Goal: Transaction & Acquisition: Book appointment/travel/reservation

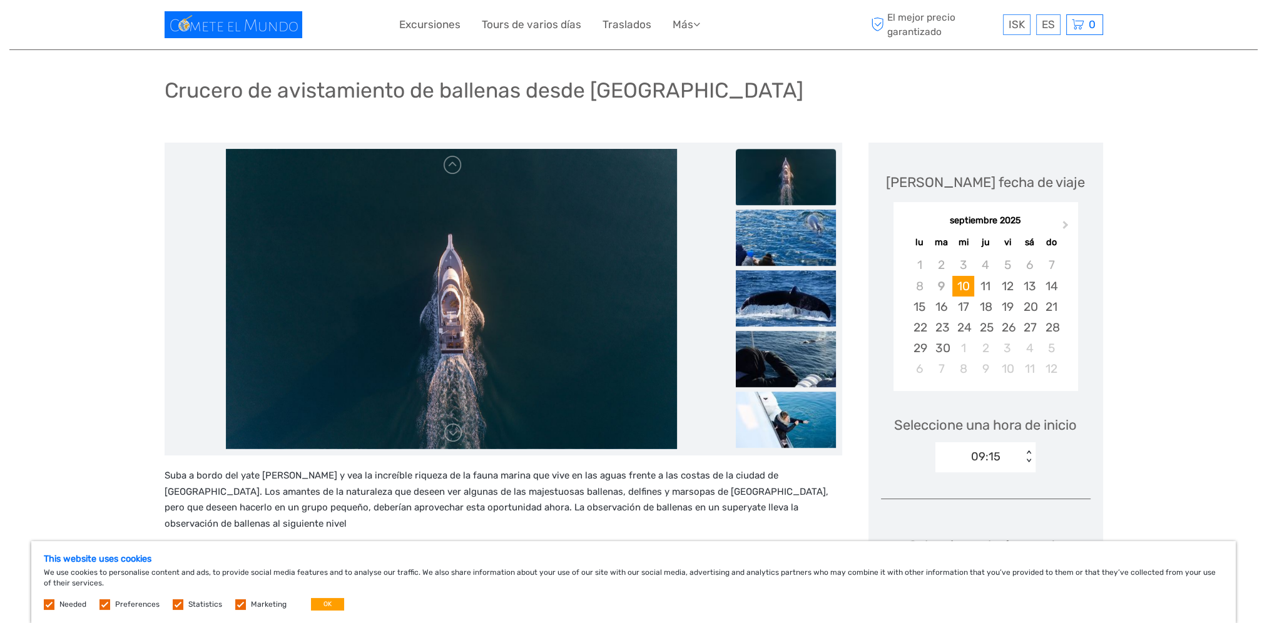
scroll to position [63, 0]
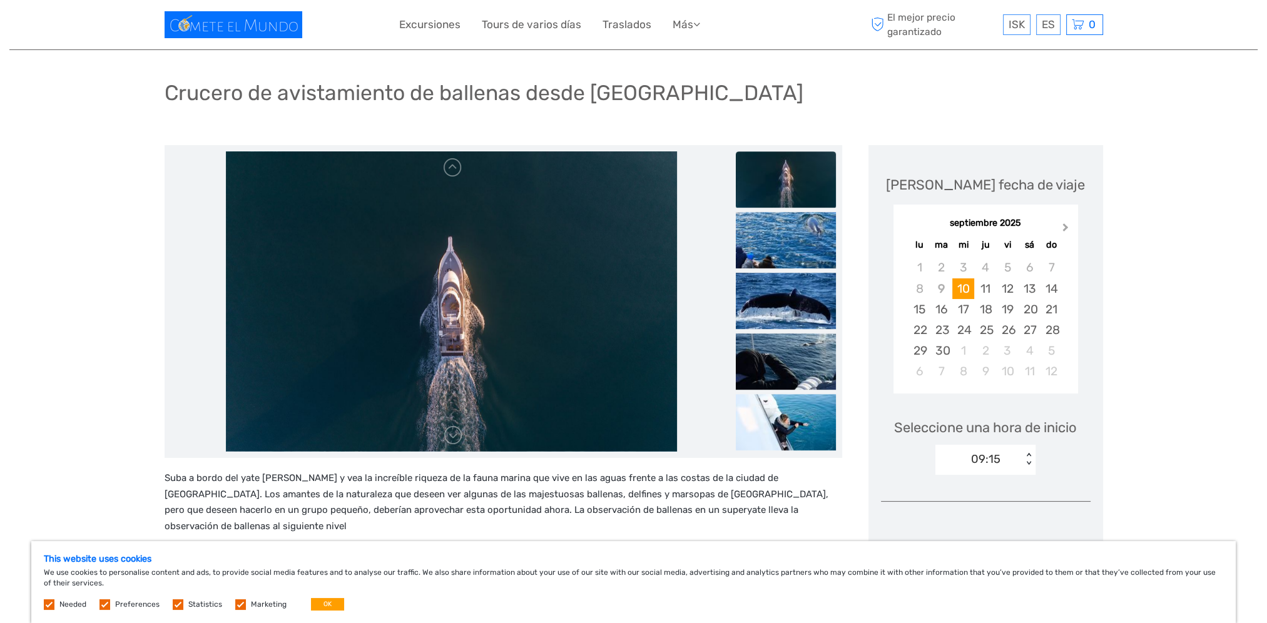
click at [1065, 223] on button "Next Month" at bounding box center [1067, 230] width 20 height 20
click at [1030, 272] on div "4" at bounding box center [1030, 267] width 22 height 21
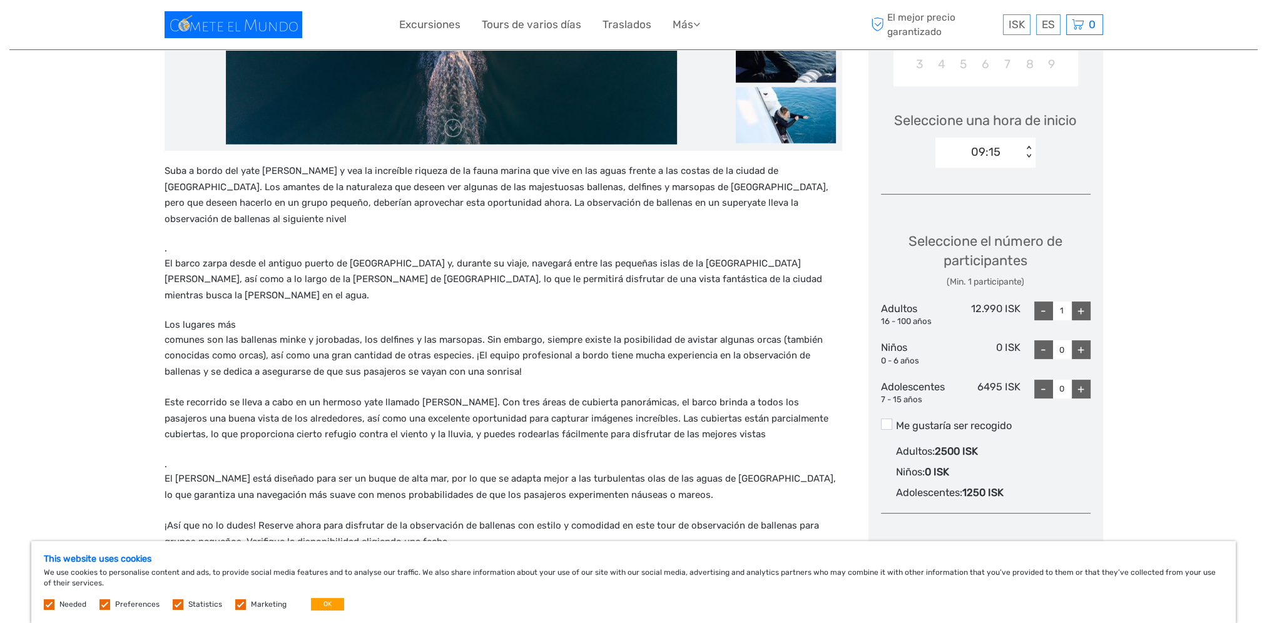
scroll to position [375, 0]
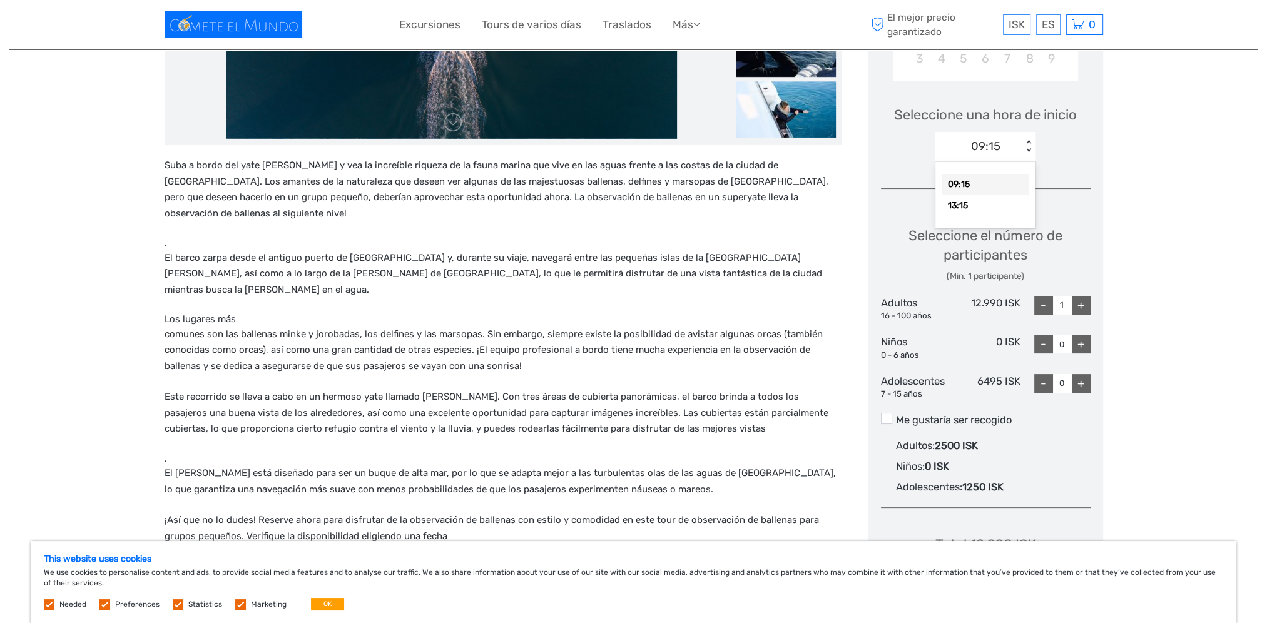
click at [978, 151] on div "09:15" at bounding box center [985, 146] width 29 height 16
click at [980, 208] on div "13:15" at bounding box center [986, 205] width 88 height 21
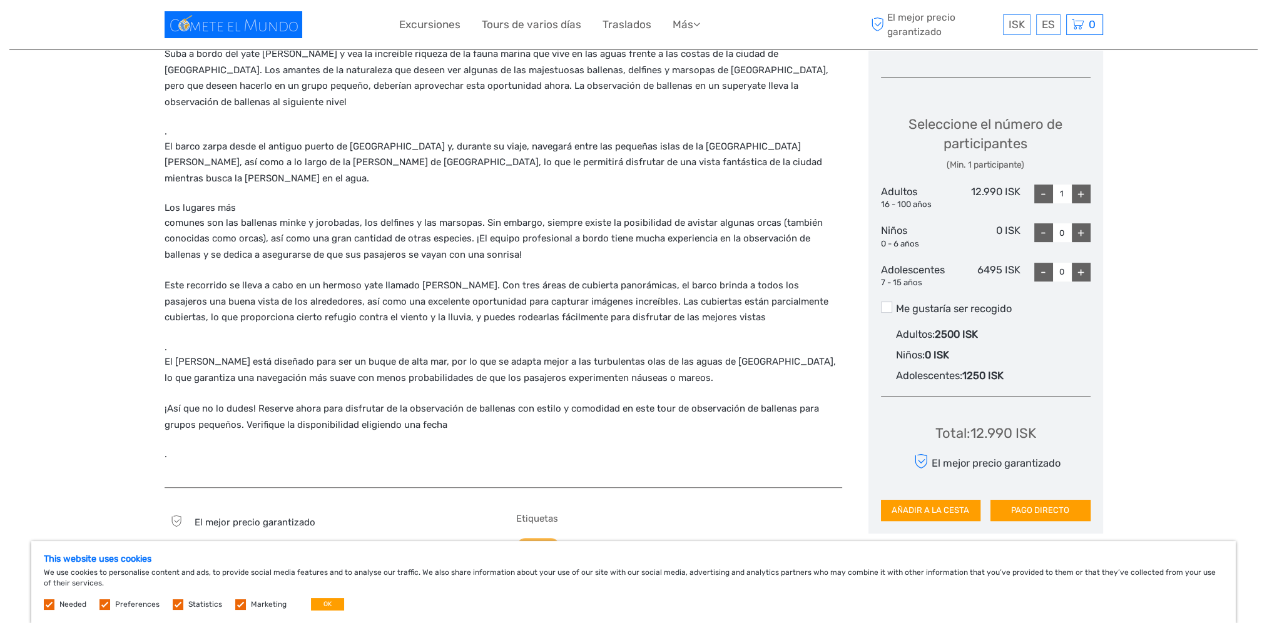
scroll to position [438, 0]
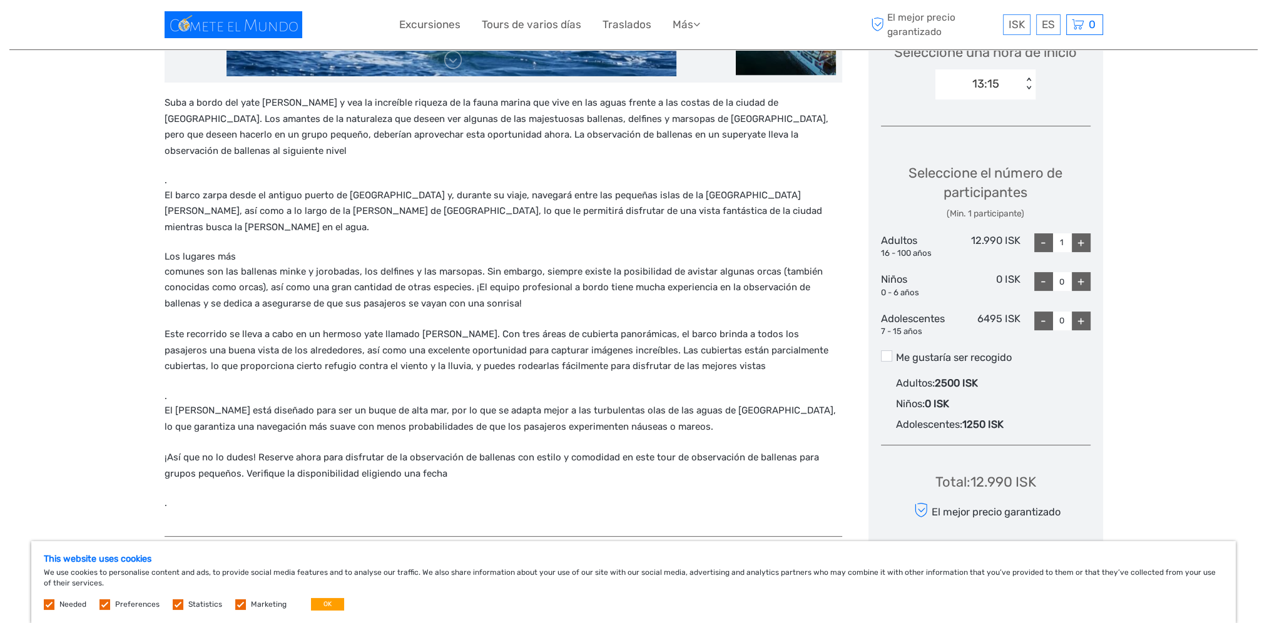
click at [892, 356] on label "Me gustaría ser recogido" at bounding box center [986, 357] width 210 height 15
click at [896, 353] on input "Me gustaría ser recogido" at bounding box center [896, 353] width 0 height 0
click at [892, 356] on label "Me gustaría ser recogido" at bounding box center [986, 357] width 210 height 15
click at [896, 353] on input "Me gustaría ser recogido" at bounding box center [896, 353] width 0 height 0
click at [892, 356] on label "Me gustaría ser recogido" at bounding box center [986, 357] width 210 height 15
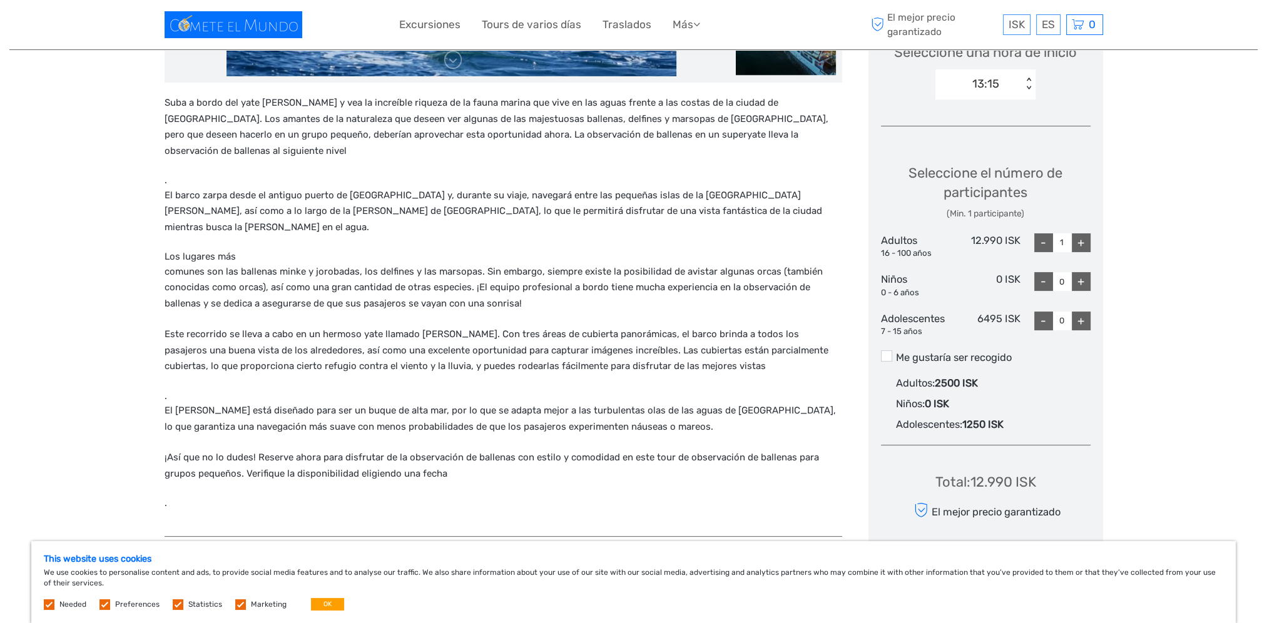
click at [896, 353] on input "Me gustaría ser recogido" at bounding box center [896, 353] width 0 height 0
click at [892, 356] on label "Me gustaría ser recogido" at bounding box center [986, 357] width 210 height 15
click at [896, 353] on input "Me gustaría ser recogido" at bounding box center [896, 353] width 0 height 0
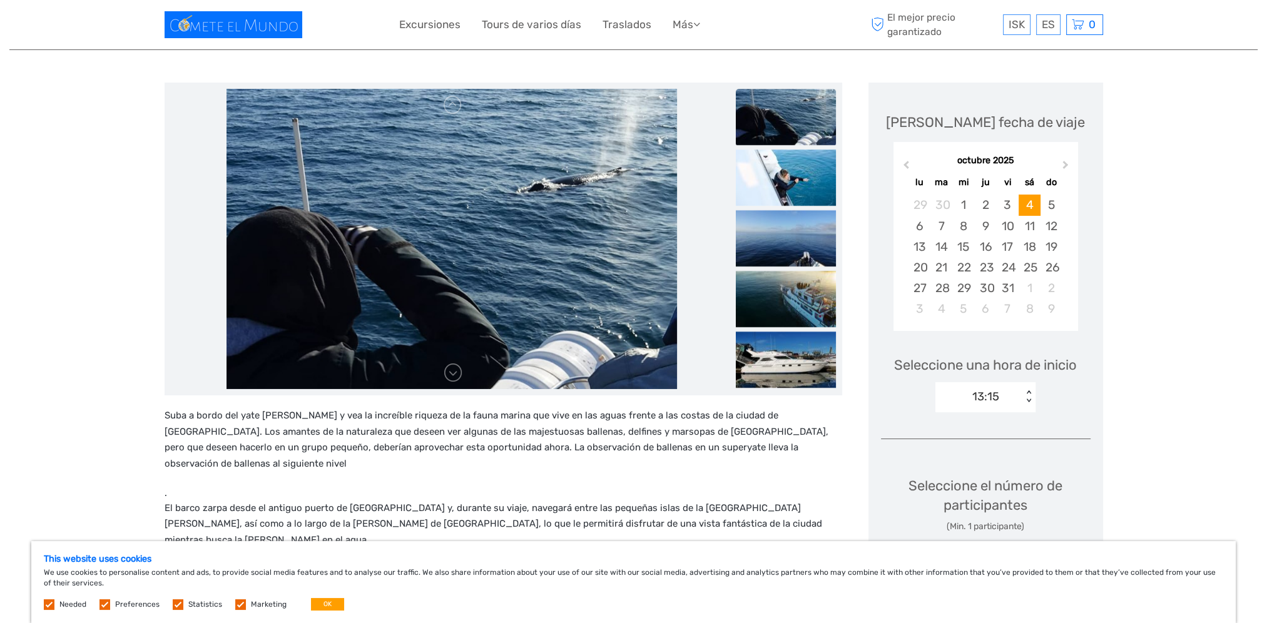
scroll to position [0, 0]
